Goal: Transaction & Acquisition: Purchase product/service

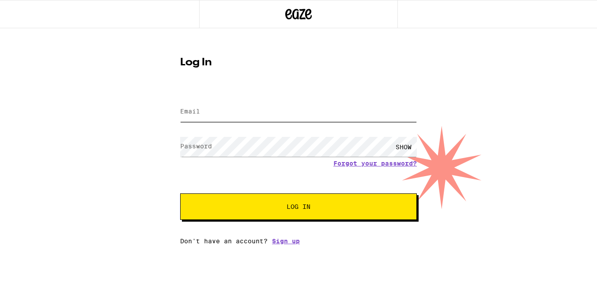
click at [347, 114] on input "Email" at bounding box center [298, 112] width 237 height 20
type input "barryfinestone@gmail.com"
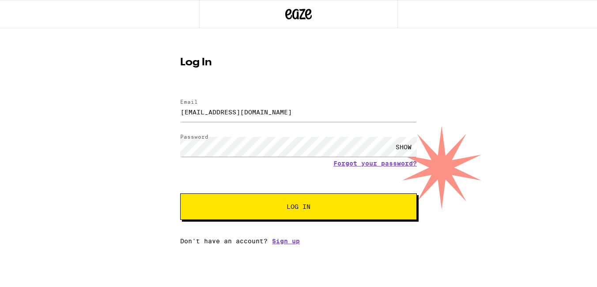
click at [286, 211] on button "Log In" at bounding box center [298, 206] width 237 height 26
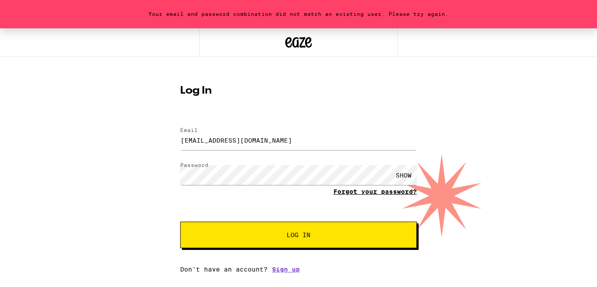
click at [346, 193] on link "Forgot your password?" at bounding box center [374, 191] width 83 height 7
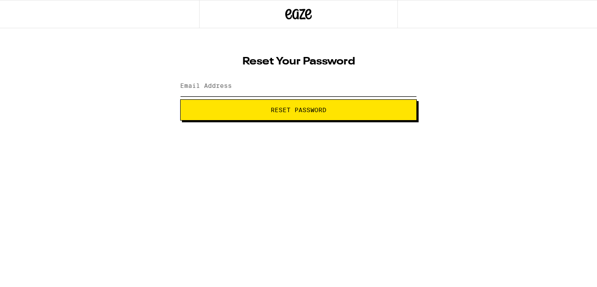
click at [324, 84] on input "Email Address" at bounding box center [298, 86] width 237 height 20
type input "barryfinestone@gmail.com"
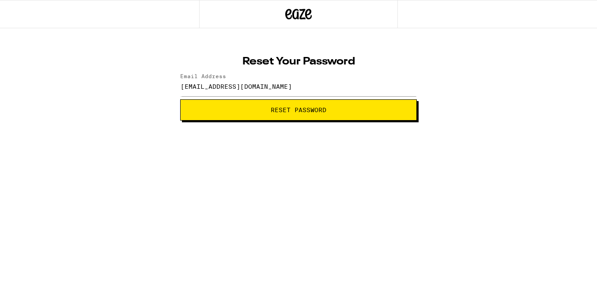
click at [322, 117] on button "Reset Password" at bounding box center [298, 109] width 237 height 21
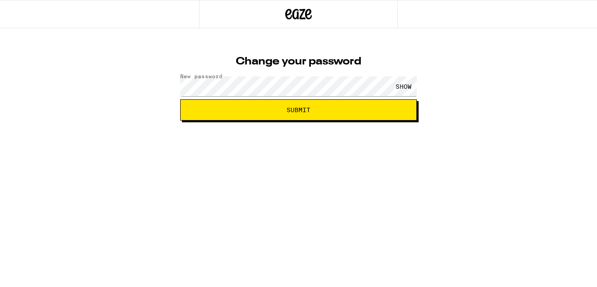
click at [309, 112] on span "Submit" at bounding box center [298, 110] width 24 height 6
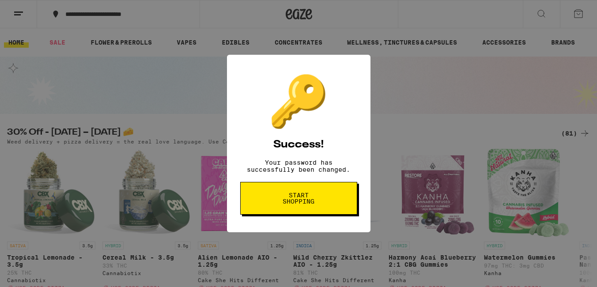
click at [0, 0] on div "🔑 Success! Your password has successfully been changed. Start shopping" at bounding box center [0, 0] width 0 height 0
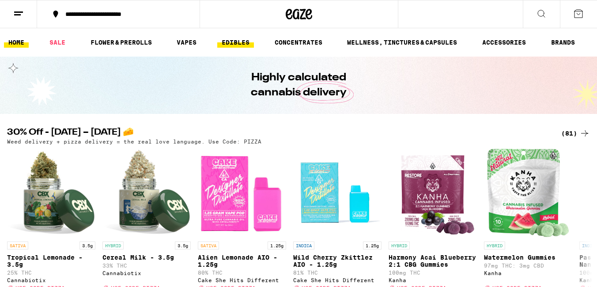
click at [241, 42] on link "EDIBLES" at bounding box center [235, 42] width 37 height 11
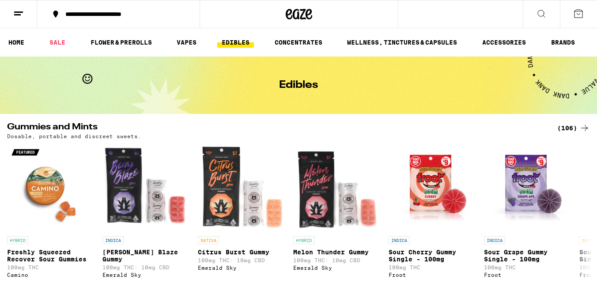
click at [540, 11] on icon at bounding box center [541, 13] width 11 height 11
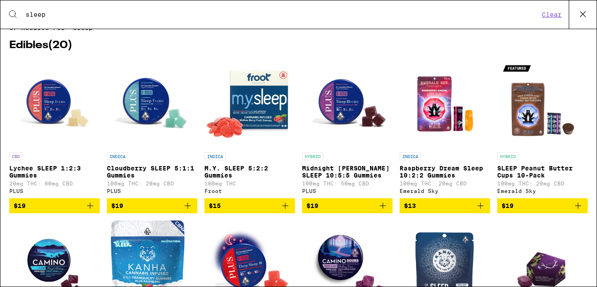
scroll to position [18, 0]
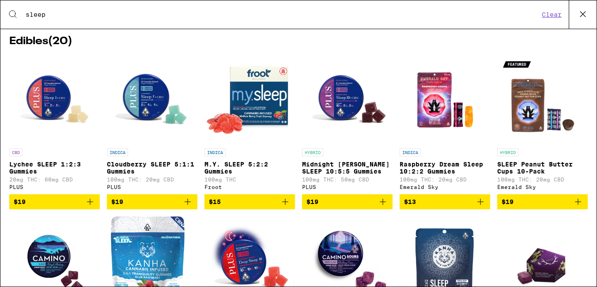
type input "sleep"
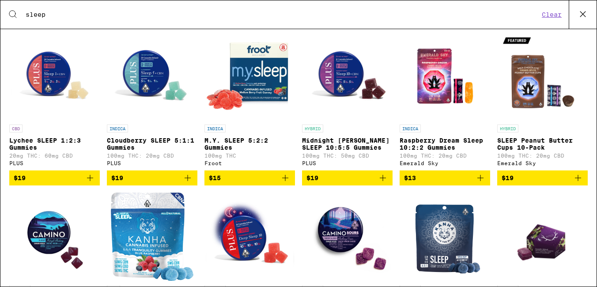
scroll to position [40, 0]
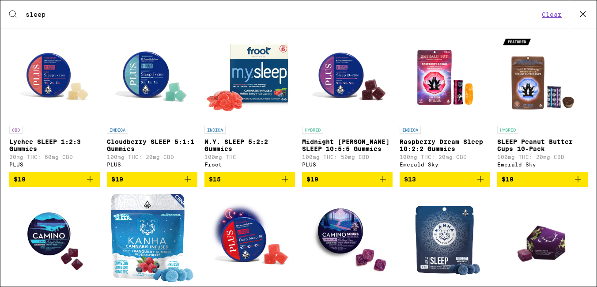
click at [142, 143] on p "Cloudberry SLEEP 5:1:1 Gummies" at bounding box center [152, 145] width 90 height 14
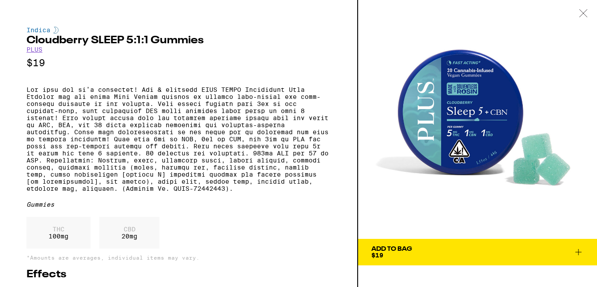
click at [390, 251] on div "Add To Bag" at bounding box center [391, 249] width 41 height 6
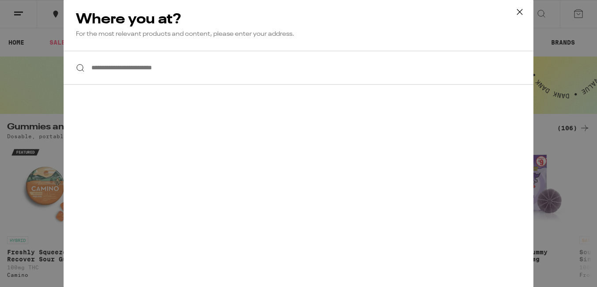
click at [162, 63] on input "**********" at bounding box center [299, 68] width 470 height 34
click at [79, 68] on div at bounding box center [299, 68] width 470 height 34
click at [80, 69] on div at bounding box center [299, 68] width 470 height 34
click at [141, 68] on input "**********" at bounding box center [299, 68] width 470 height 34
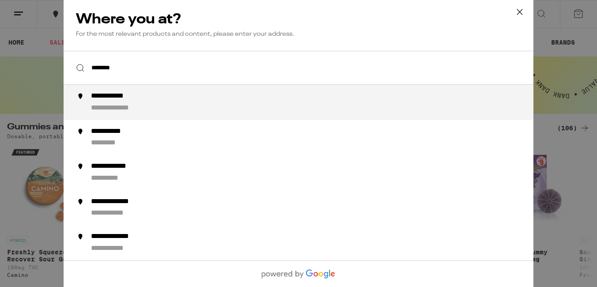
click at [124, 108] on div "**********" at bounding box center [123, 108] width 64 height 9
type input "**********"
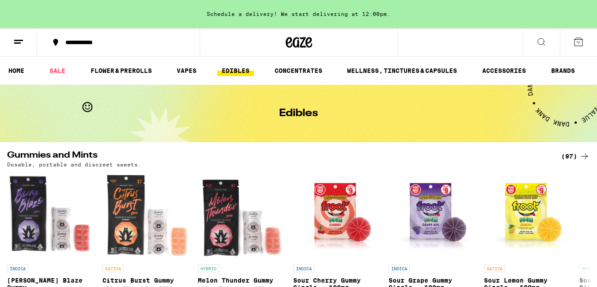
click at [579, 43] on icon at bounding box center [578, 42] width 11 height 11
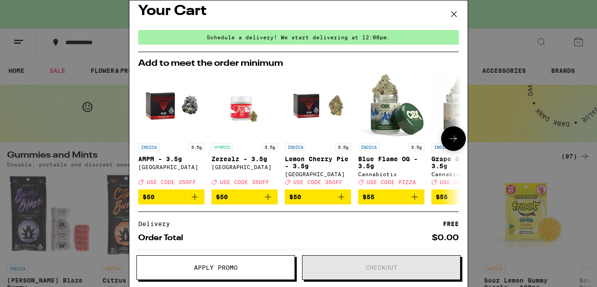
scroll to position [12, 0]
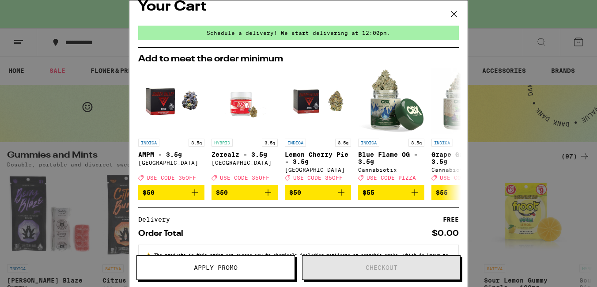
click at [455, 12] on icon at bounding box center [453, 13] width 5 height 5
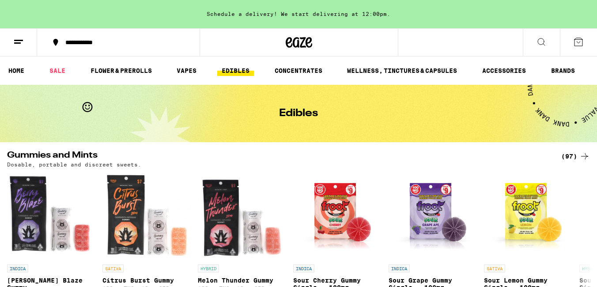
click at [544, 44] on icon at bounding box center [541, 41] width 7 height 7
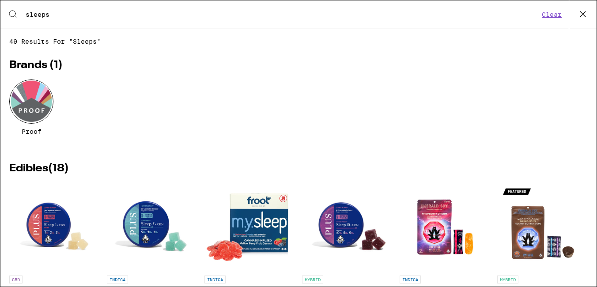
type input "sleep"
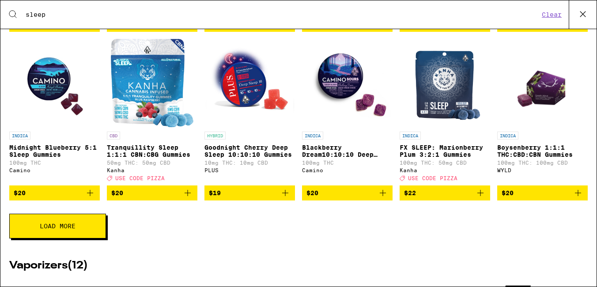
scroll to position [308, 0]
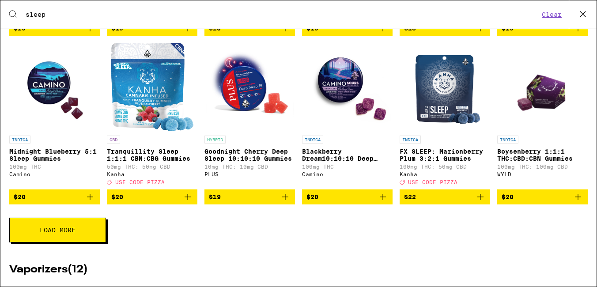
click at [41, 241] on button "Load More" at bounding box center [57, 230] width 97 height 25
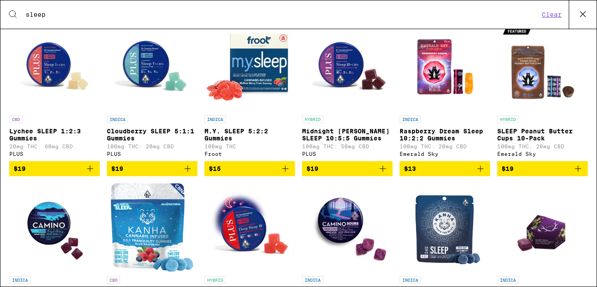
scroll to position [163, 0]
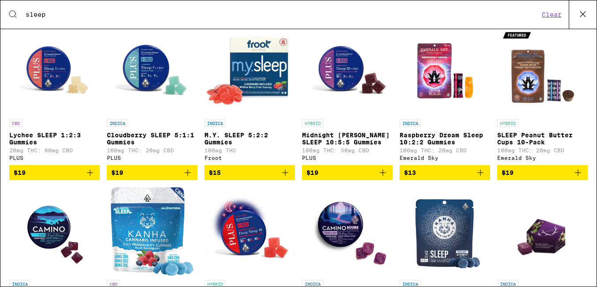
click at [131, 133] on p "Cloudberry SLEEP 5:1:1 Gummies" at bounding box center [152, 139] width 90 height 14
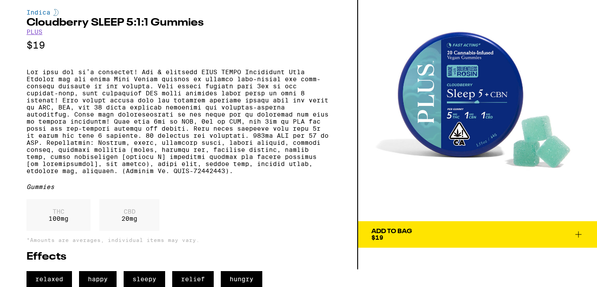
scroll to position [43, 0]
click at [578, 231] on icon at bounding box center [578, 234] width 6 height 6
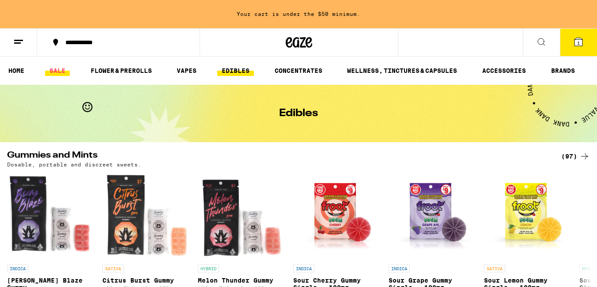
click at [60, 69] on link "SALE" at bounding box center [57, 70] width 25 height 11
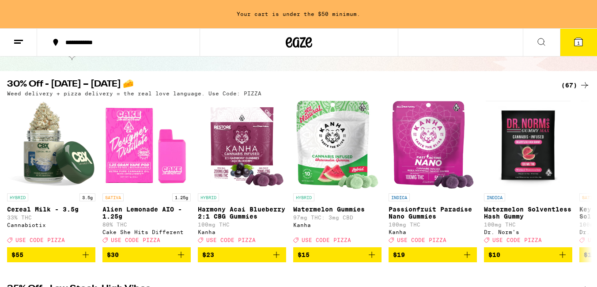
scroll to position [71, 0]
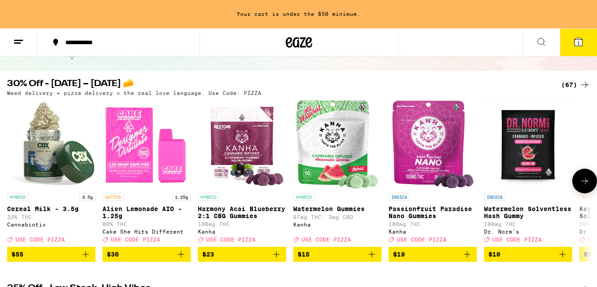
click at [411, 213] on p "Passionfruit Paradise Nano Gummies" at bounding box center [432, 212] width 88 height 14
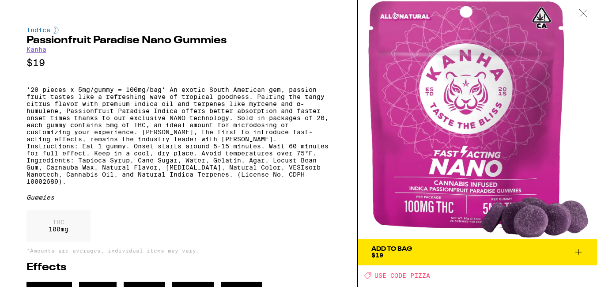
click at [579, 251] on icon at bounding box center [578, 252] width 11 height 11
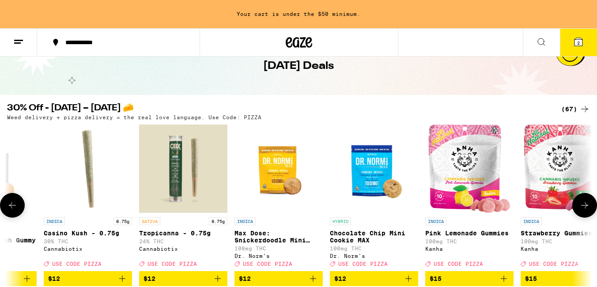
scroll to position [0, 739]
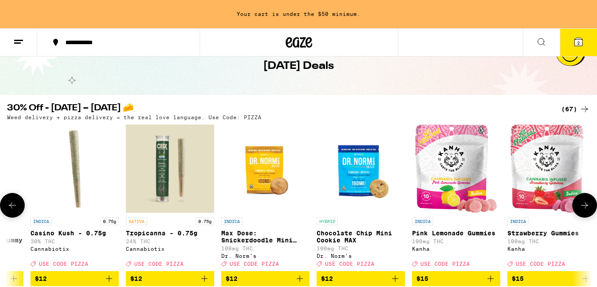
click at [443, 239] on div "INDICA Pink Lemonade Gummies 100mg THC Kanha Deal Created with Sketch. USE CODE…" at bounding box center [456, 241] width 88 height 49
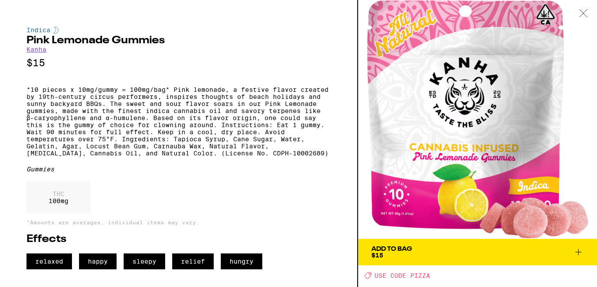
click at [572, 252] on span "Add To Bag $15" at bounding box center [477, 252] width 212 height 12
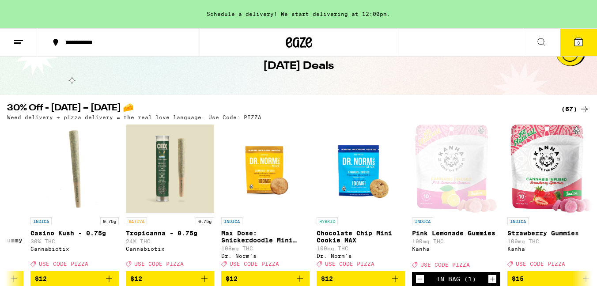
click at [577, 43] on span "3" at bounding box center [578, 42] width 3 height 5
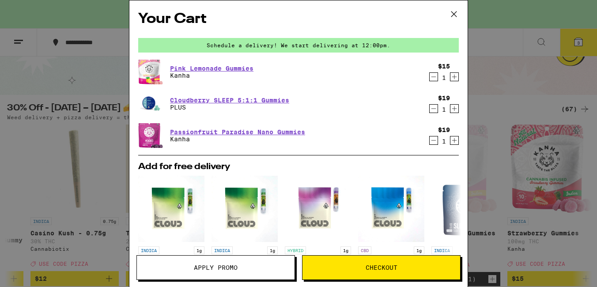
click at [229, 267] on span "Apply Promo" at bounding box center [216, 267] width 44 height 6
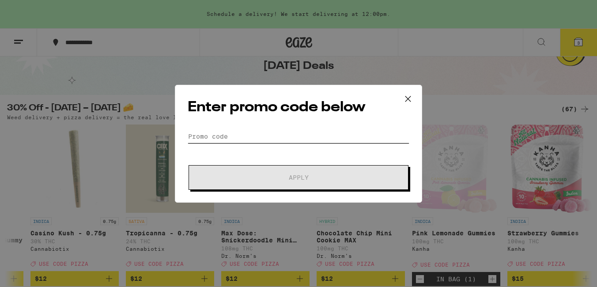
click at [205, 134] on input "Promo Code" at bounding box center [299, 136] width 222 height 13
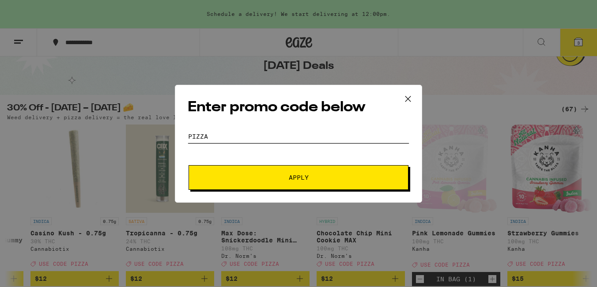
type input "PIZZA"
click at [269, 181] on button "Apply" at bounding box center [298, 177] width 220 height 25
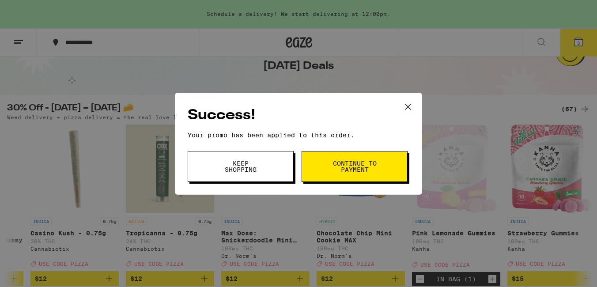
click at [343, 172] on span "Continue to payment" at bounding box center [354, 166] width 45 height 12
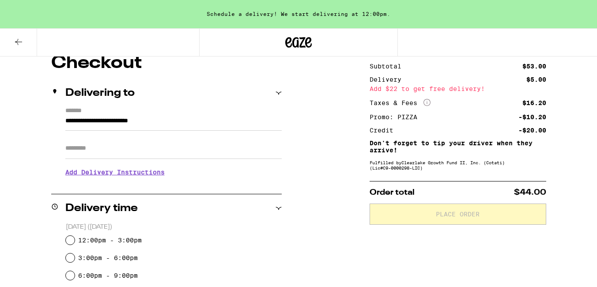
scroll to position [83, 0]
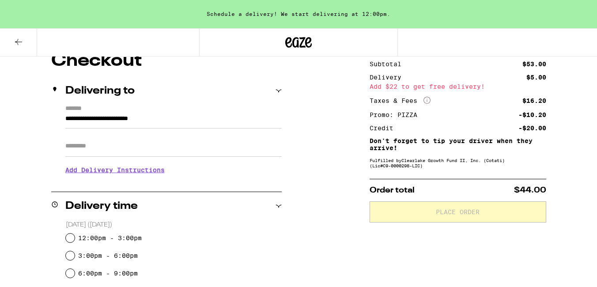
click at [111, 239] on label "12:00pm - 3:00pm" at bounding box center [110, 237] width 64 height 7
click at [75, 239] on input "12:00pm - 3:00pm" at bounding box center [70, 237] width 9 height 9
radio input "true"
click at [145, 154] on input "Apt/Suite" at bounding box center [173, 145] width 216 height 21
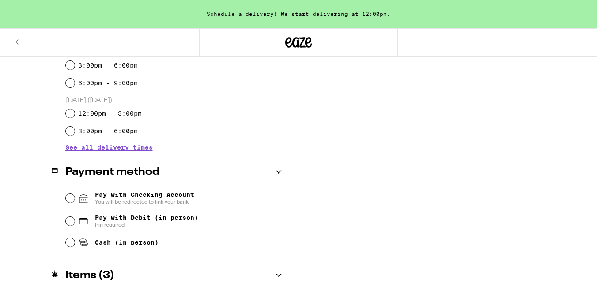
scroll to position [276, 0]
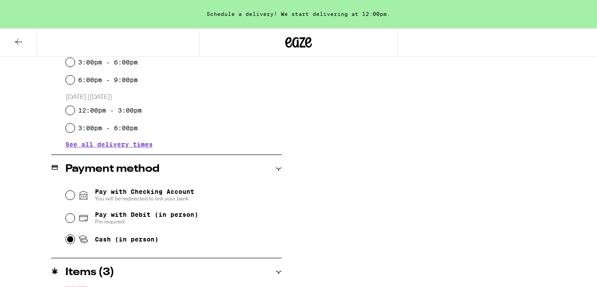
click at [71, 242] on input "Cash (in person)" at bounding box center [70, 239] width 9 height 9
radio input "true"
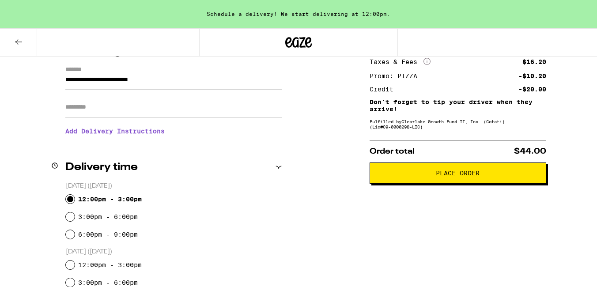
scroll to position [120, 0]
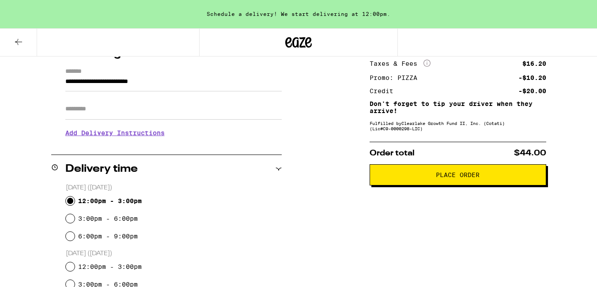
click at [152, 136] on h3 "Add Delivery Instructions" at bounding box center [173, 133] width 216 height 20
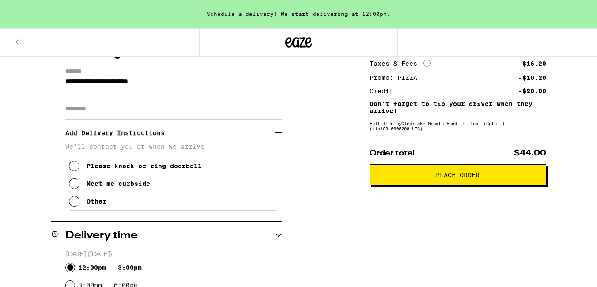
click at [101, 169] on div "Please knock or ring doorbell" at bounding box center [144, 165] width 115 height 7
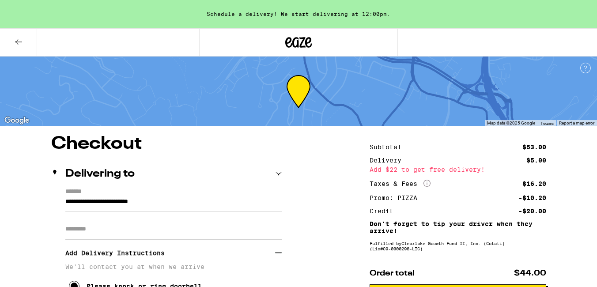
scroll to position [46, 0]
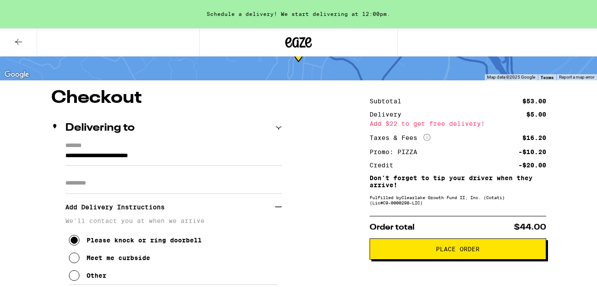
click at [443, 248] on span "Place Order" at bounding box center [458, 249] width 44 height 6
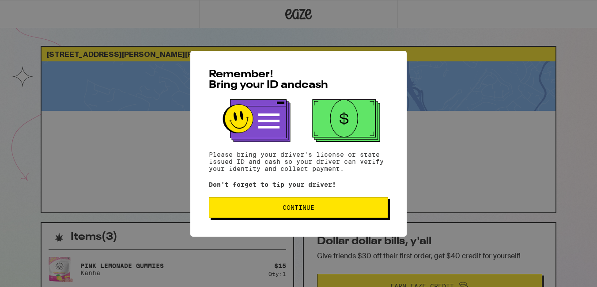
click at [297, 205] on span "Continue" at bounding box center [298, 207] width 32 height 6
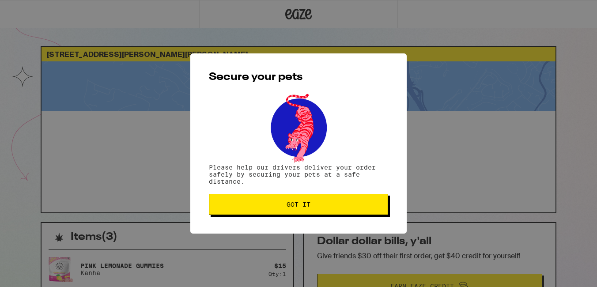
click at [297, 205] on span "Got it" at bounding box center [298, 204] width 24 height 6
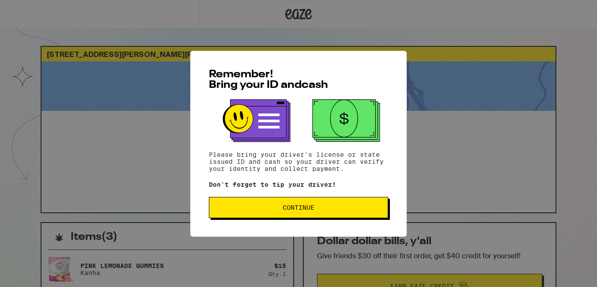
click at [294, 215] on button "Continue" at bounding box center [298, 207] width 179 height 21
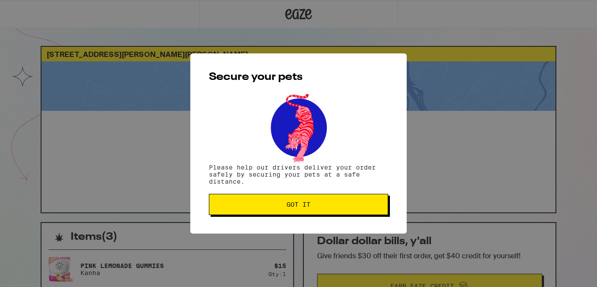
click at [295, 207] on span "Got it" at bounding box center [298, 204] width 24 height 6
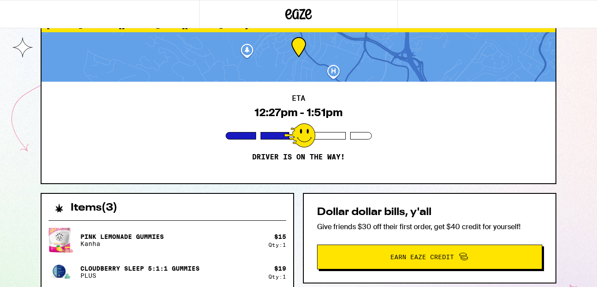
scroll to position [30, 0]
